Goal: Information Seeking & Learning: Learn about a topic

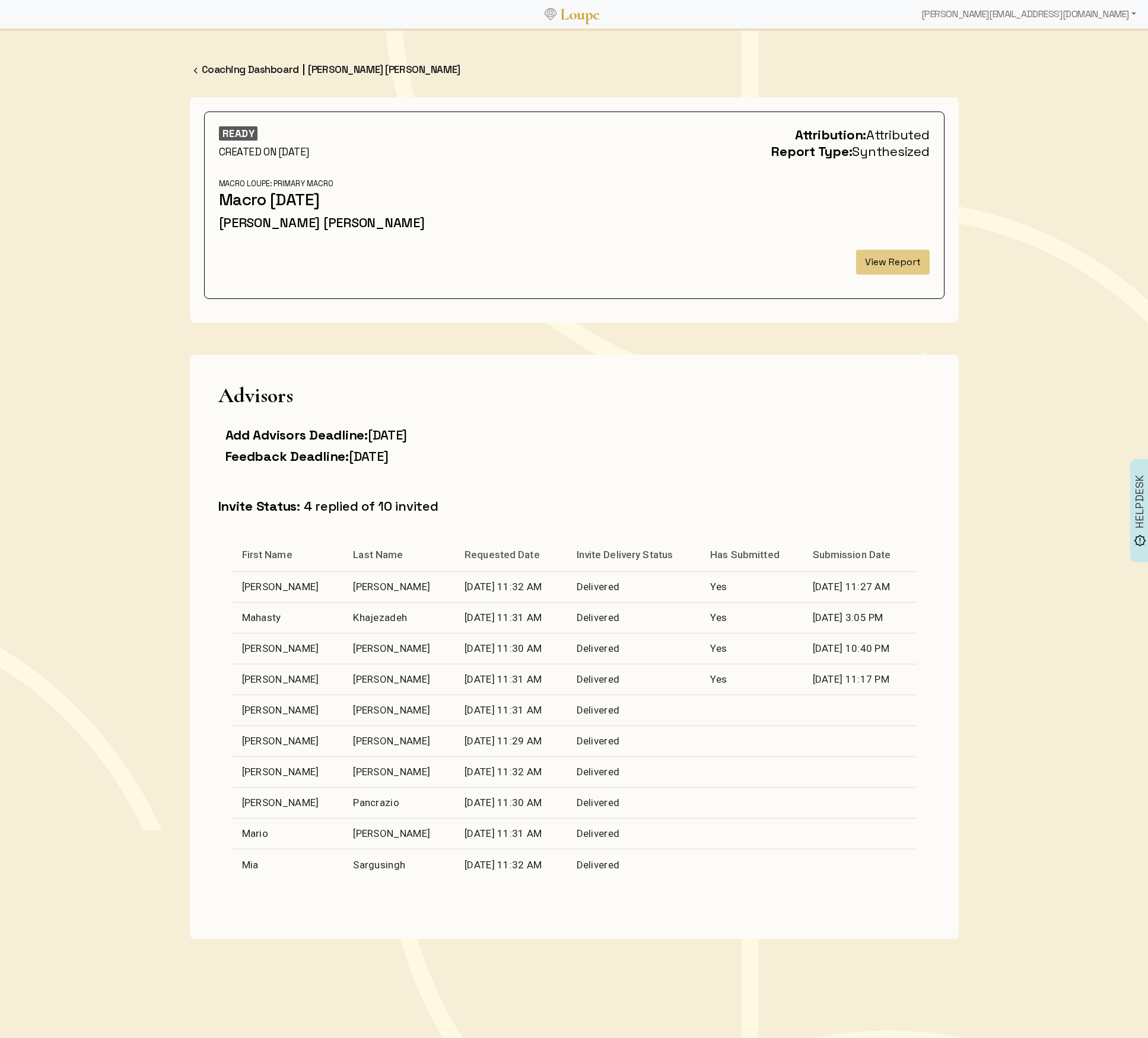
click at [910, 251] on button "View Report" at bounding box center [893, 262] width 74 height 25
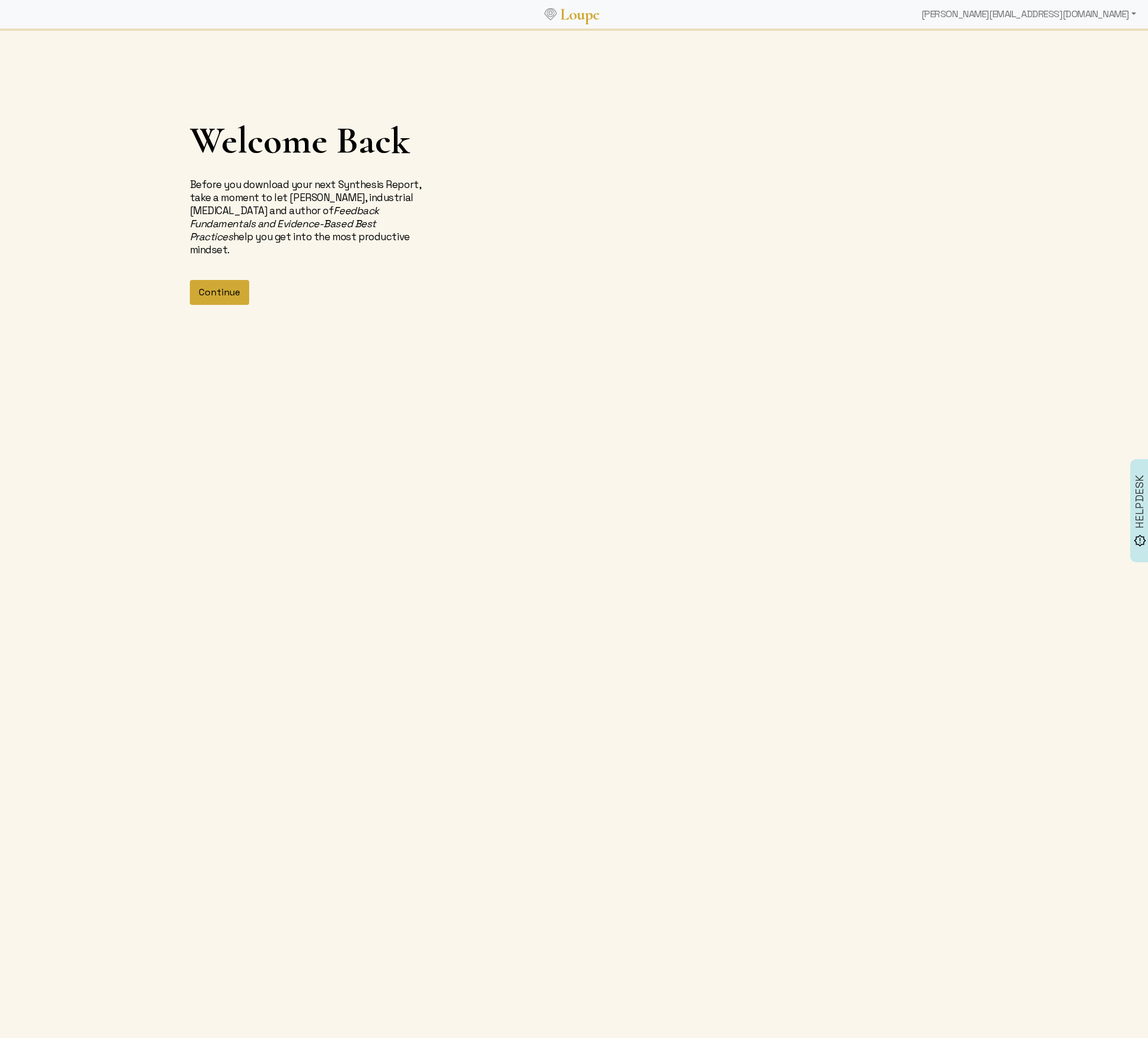
click at [224, 289] on button "Continue" at bounding box center [219, 292] width 59 height 25
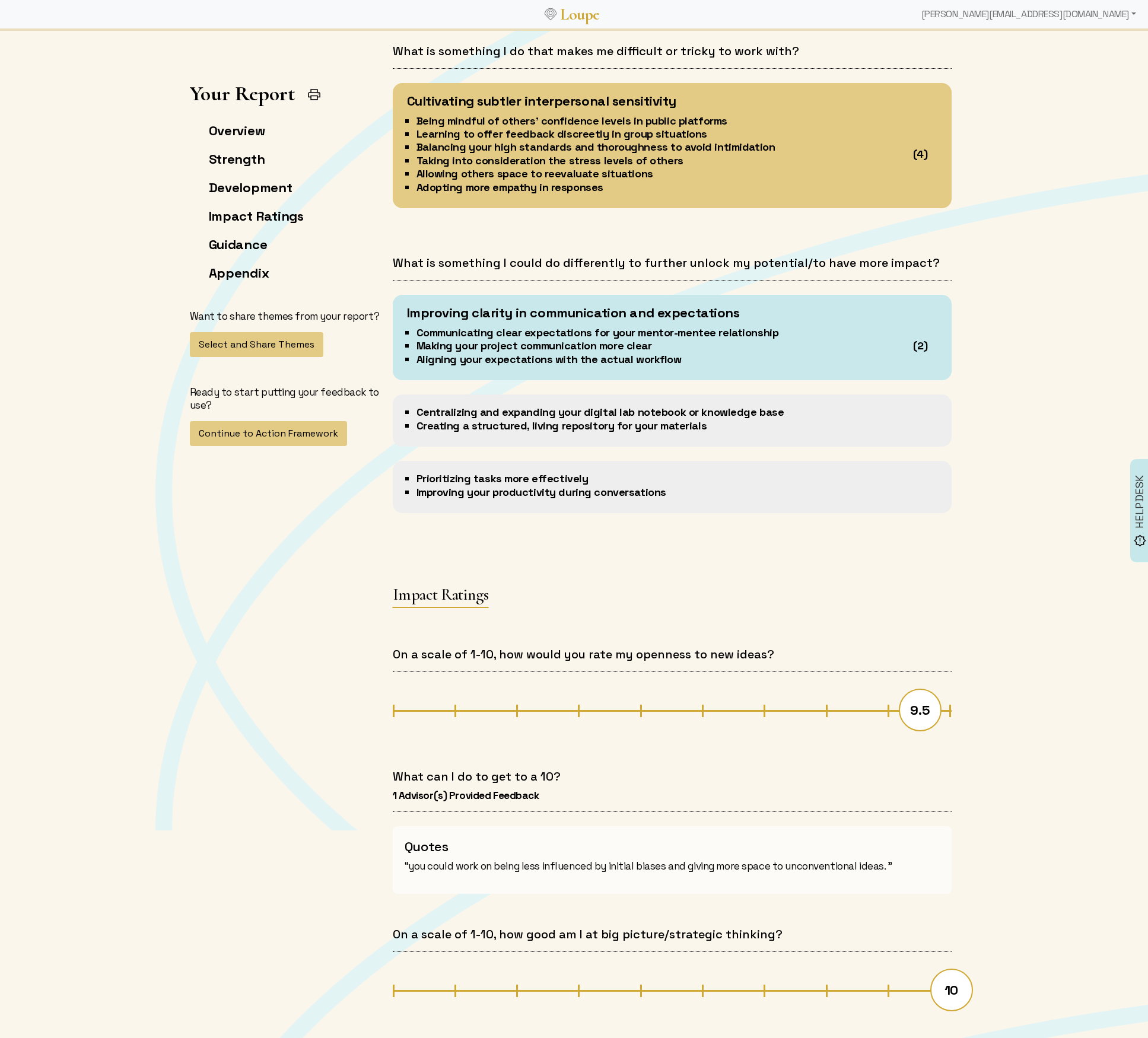
scroll to position [2258, 0]
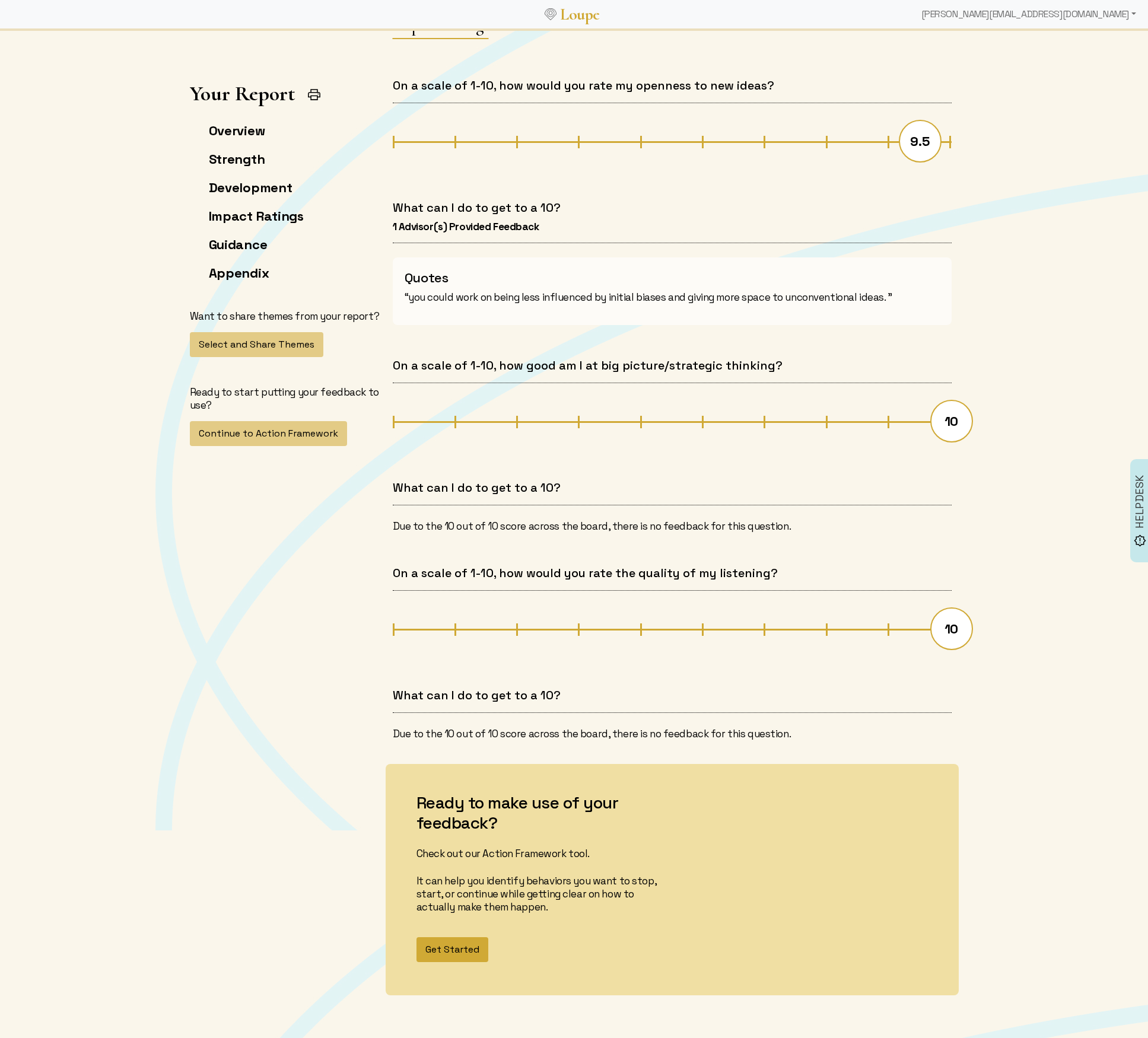
scroll to position [2833, 0]
